Goal: Complete application form

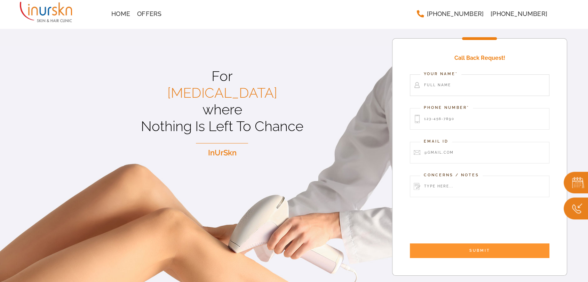
click at [467, 84] on input "Contact form" at bounding box center [479, 85] width 139 height 22
type input "test"
click at [449, 122] on input "Contact form" at bounding box center [479, 119] width 139 height 22
type input "9999999999"
click at [448, 156] on input "Contact form" at bounding box center [479, 153] width 139 height 22
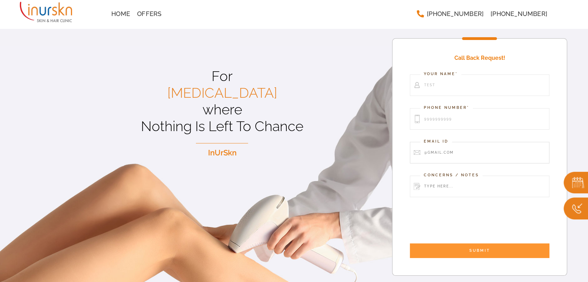
type input "test@test.com"
click at [456, 188] on input "Contact form" at bounding box center [479, 187] width 139 height 22
type input "test"
click at [453, 244] on input "SUBMIT" at bounding box center [479, 250] width 139 height 15
click at [457, 86] on input "Contact form" at bounding box center [479, 85] width 139 height 22
